Goal: Find specific page/section: Find specific page/section

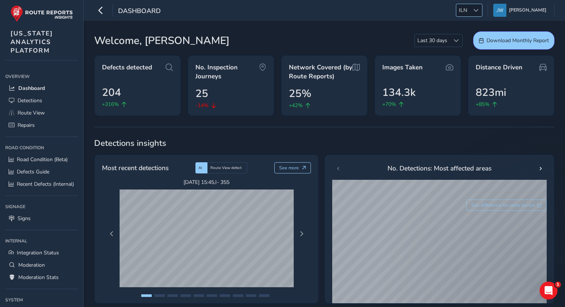
click at [470, 16] on span "ILN" at bounding box center [462, 10] width 13 height 12
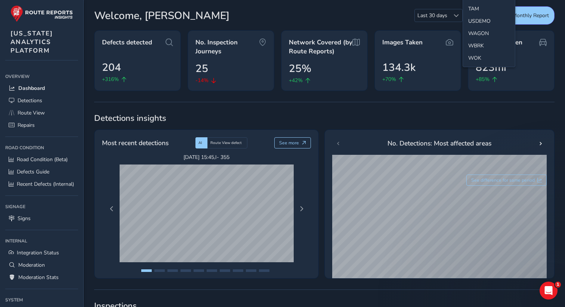
scroll to position [29, 0]
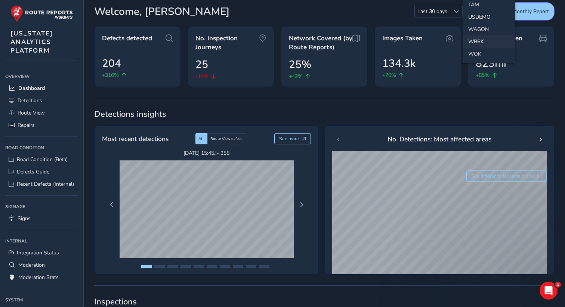
click at [478, 43] on li "WBRK" at bounding box center [489, 41] width 52 height 12
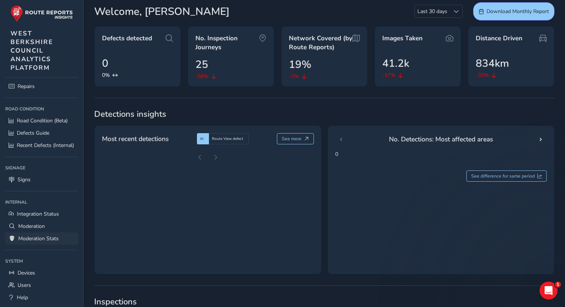
scroll to position [72, 0]
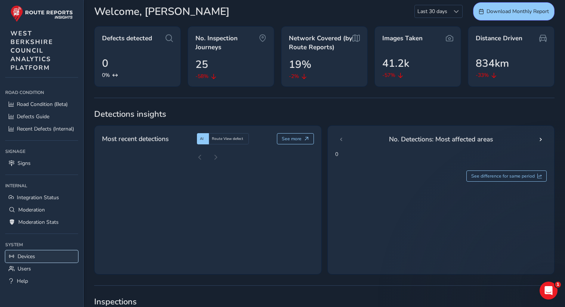
click at [39, 254] on link "Devices" at bounding box center [41, 257] width 73 height 12
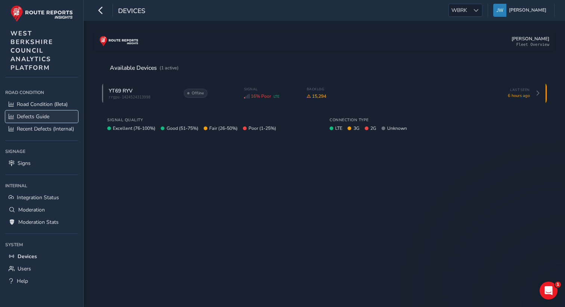
click at [33, 118] on span "Defects Guide" at bounding box center [33, 116] width 33 height 7
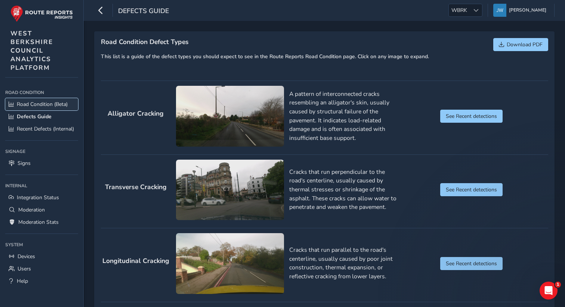
click at [33, 99] on link "Road Condition (Beta)" at bounding box center [41, 104] width 73 height 12
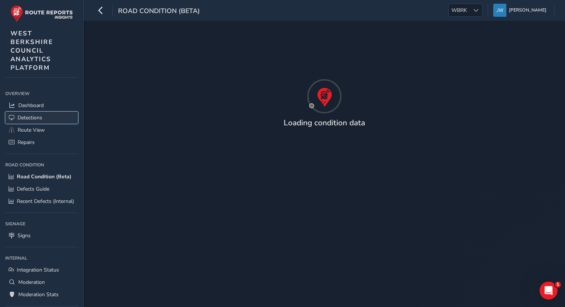
click at [30, 120] on span "Detections" at bounding box center [30, 117] width 25 height 7
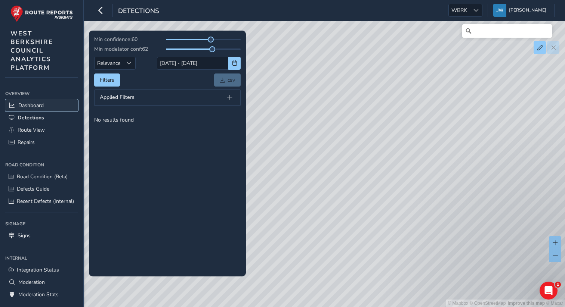
click at [27, 105] on span "Dashboard" at bounding box center [30, 105] width 25 height 7
